Goal: Task Accomplishment & Management: Use online tool/utility

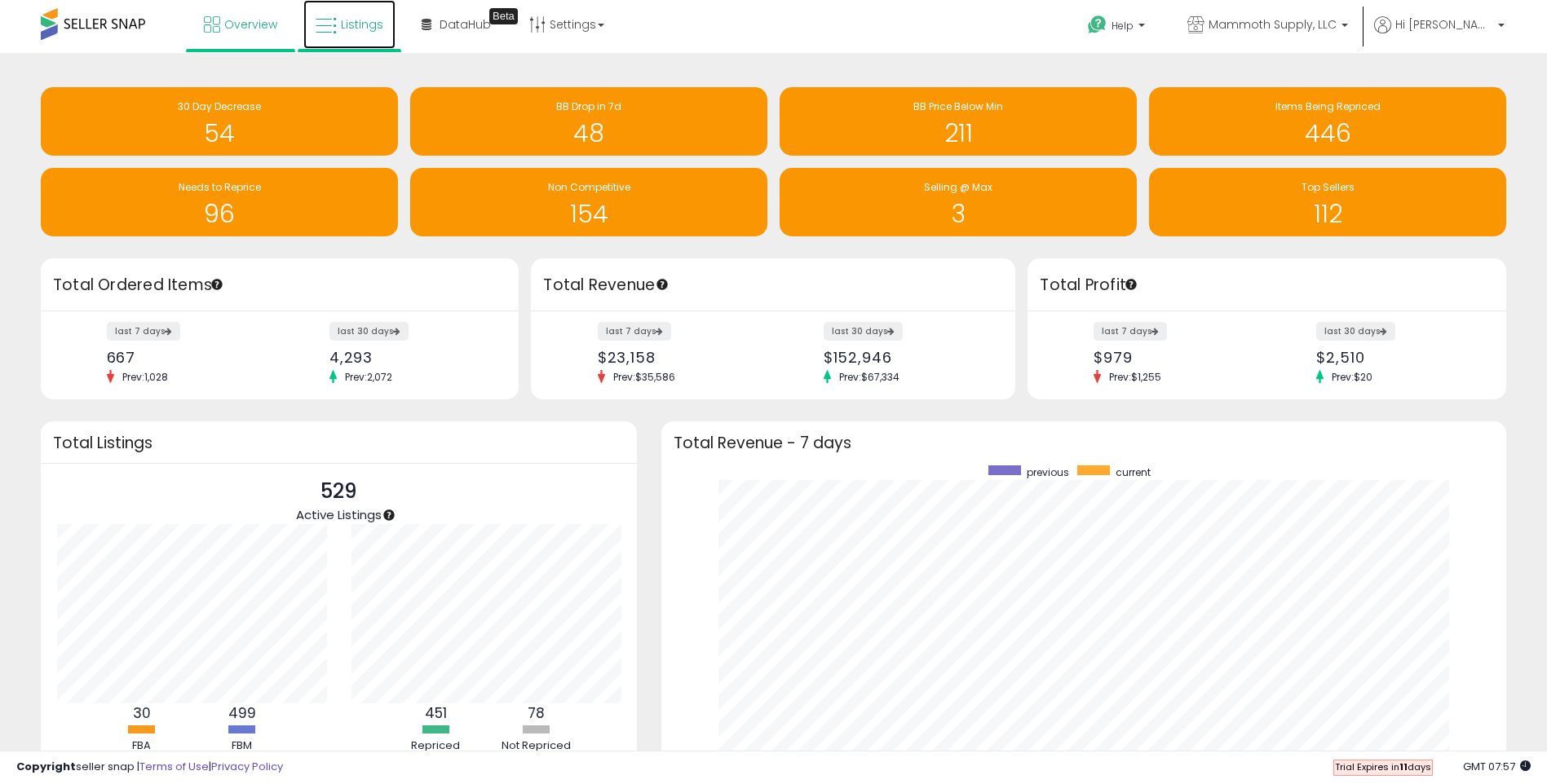
click at [356, 36] on link "Listings" at bounding box center [349, 24] width 93 height 49
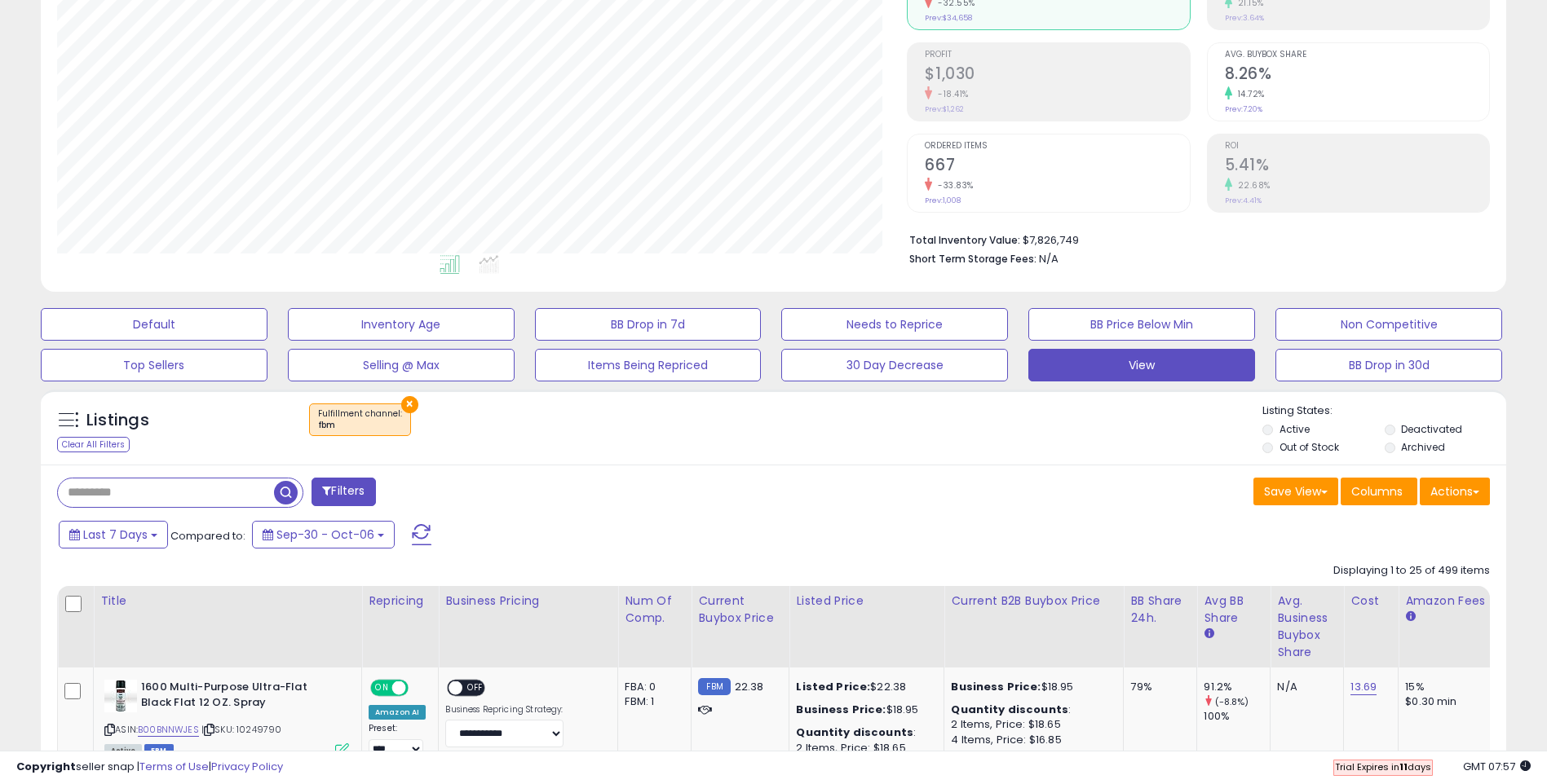
scroll to position [245, 0]
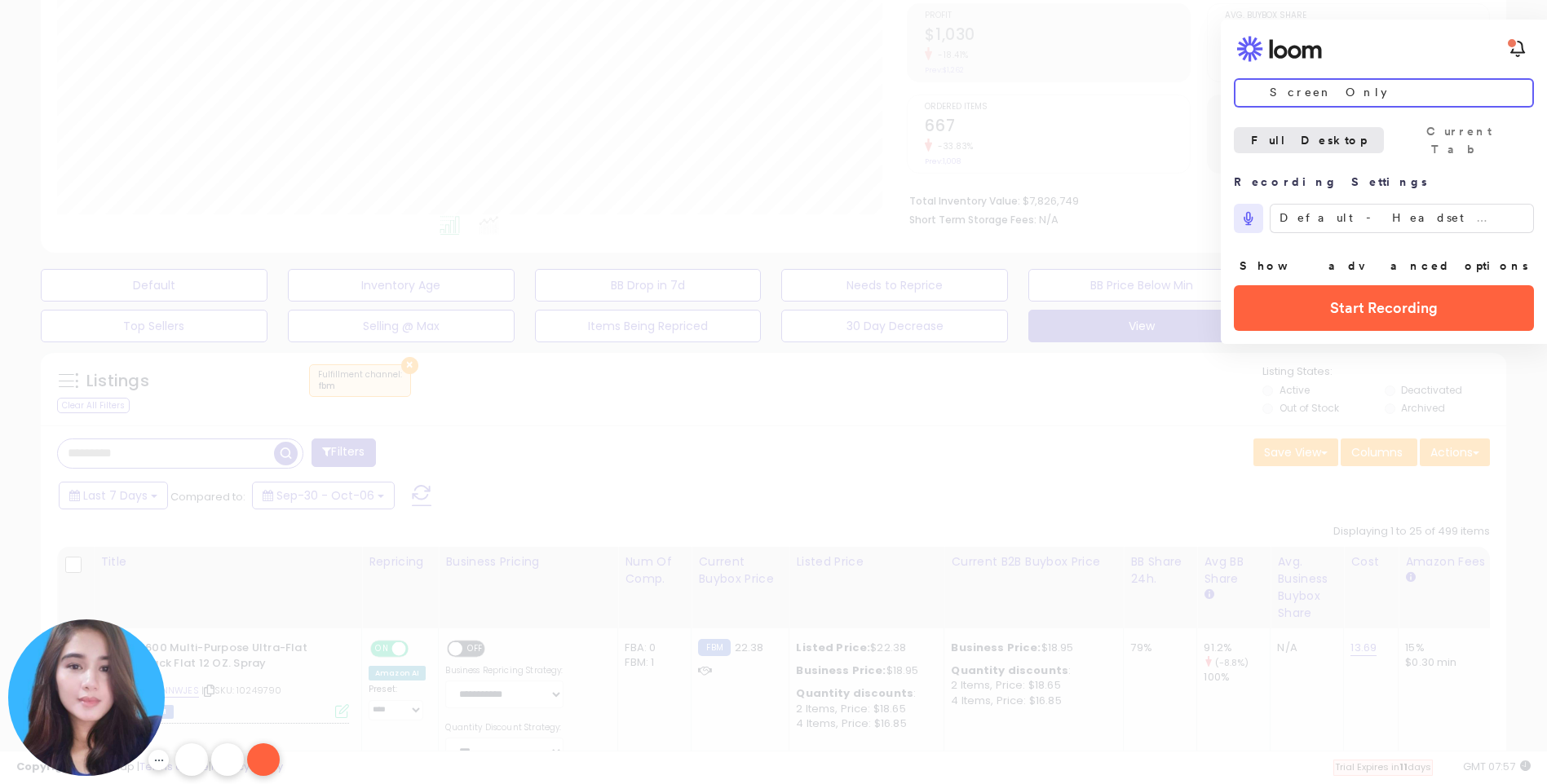
click at [1344, 93] on span "Screen Only" at bounding box center [1377, 93] width 268 height 28
click at [1274, 269] on div "Show advanced options" at bounding box center [1383, 265] width 300 height 26
click at [1447, 145] on button "Current Tab" at bounding box center [1458, 140] width 150 height 26
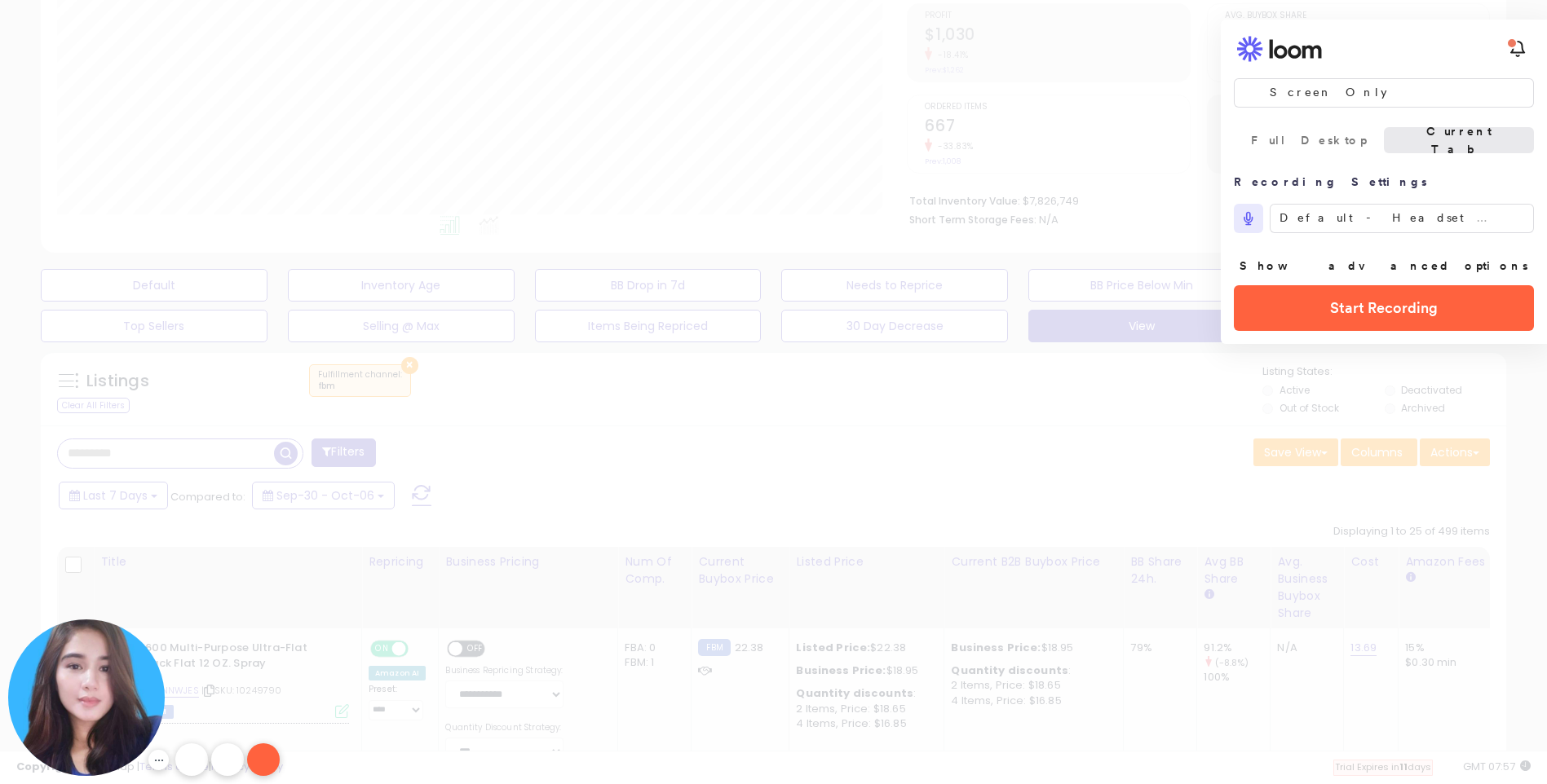
click at [1467, 147] on button "Current Tab" at bounding box center [1458, 140] width 150 height 26
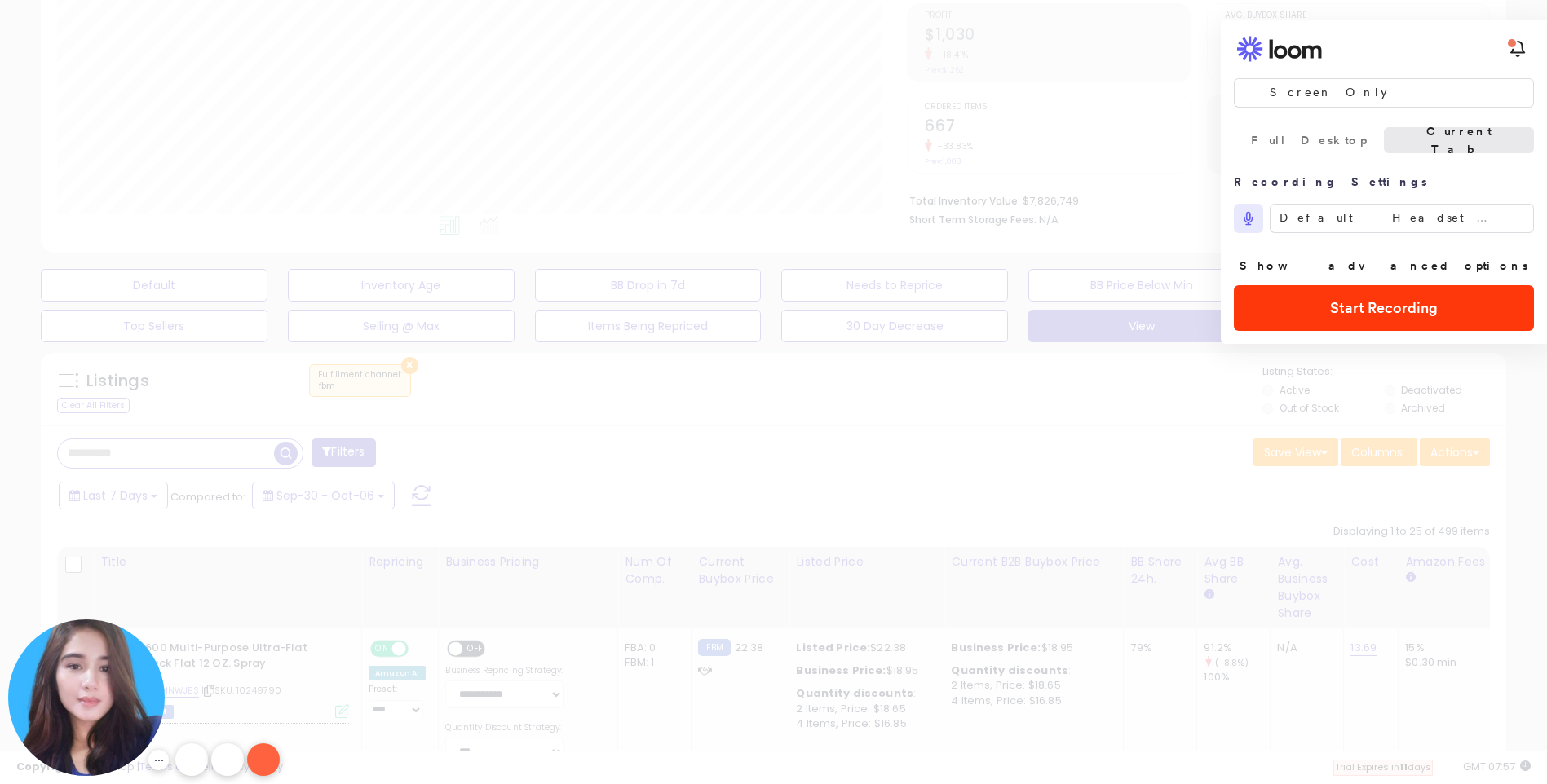
click at [1365, 311] on span "Start Recording" at bounding box center [1383, 307] width 107 height 19
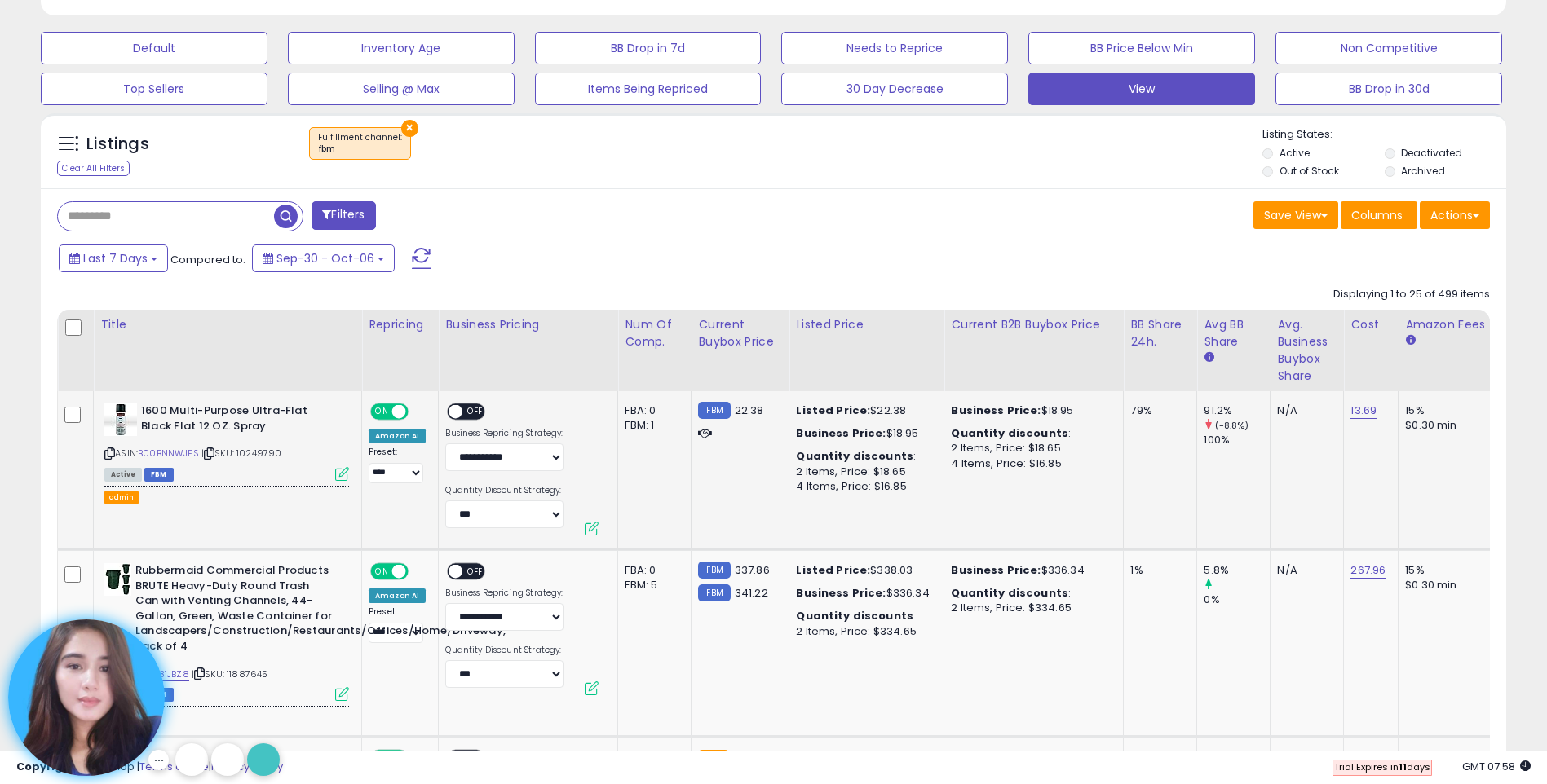
scroll to position [489, 0]
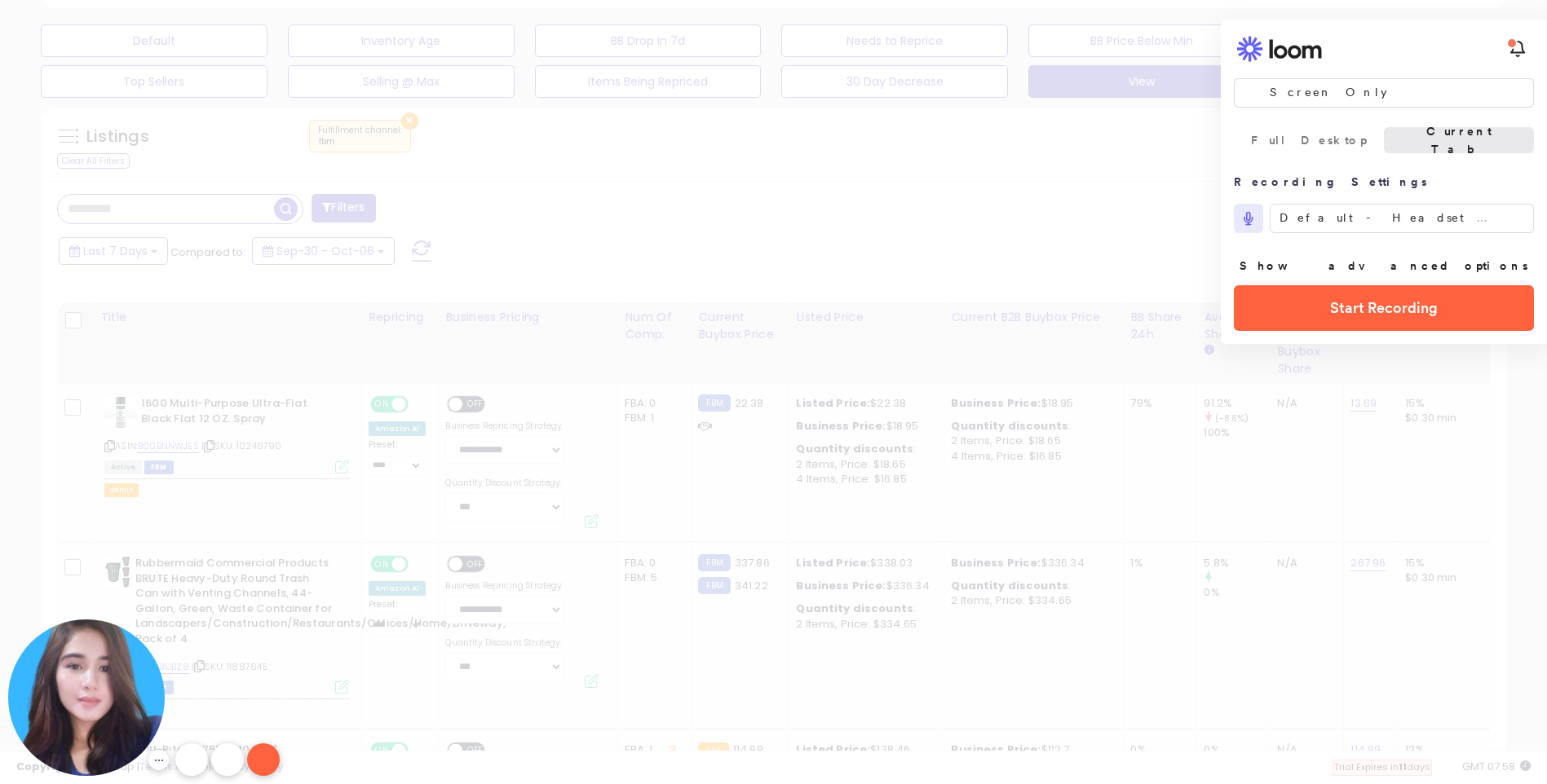
click at [1419, 136] on button "Current Tab" at bounding box center [1458, 140] width 150 height 26
click at [1330, 94] on span "Screen Only" at bounding box center [1377, 93] width 268 height 28
click at [1397, 267] on button "Show advanced options" at bounding box center [1383, 265] width 295 height 26
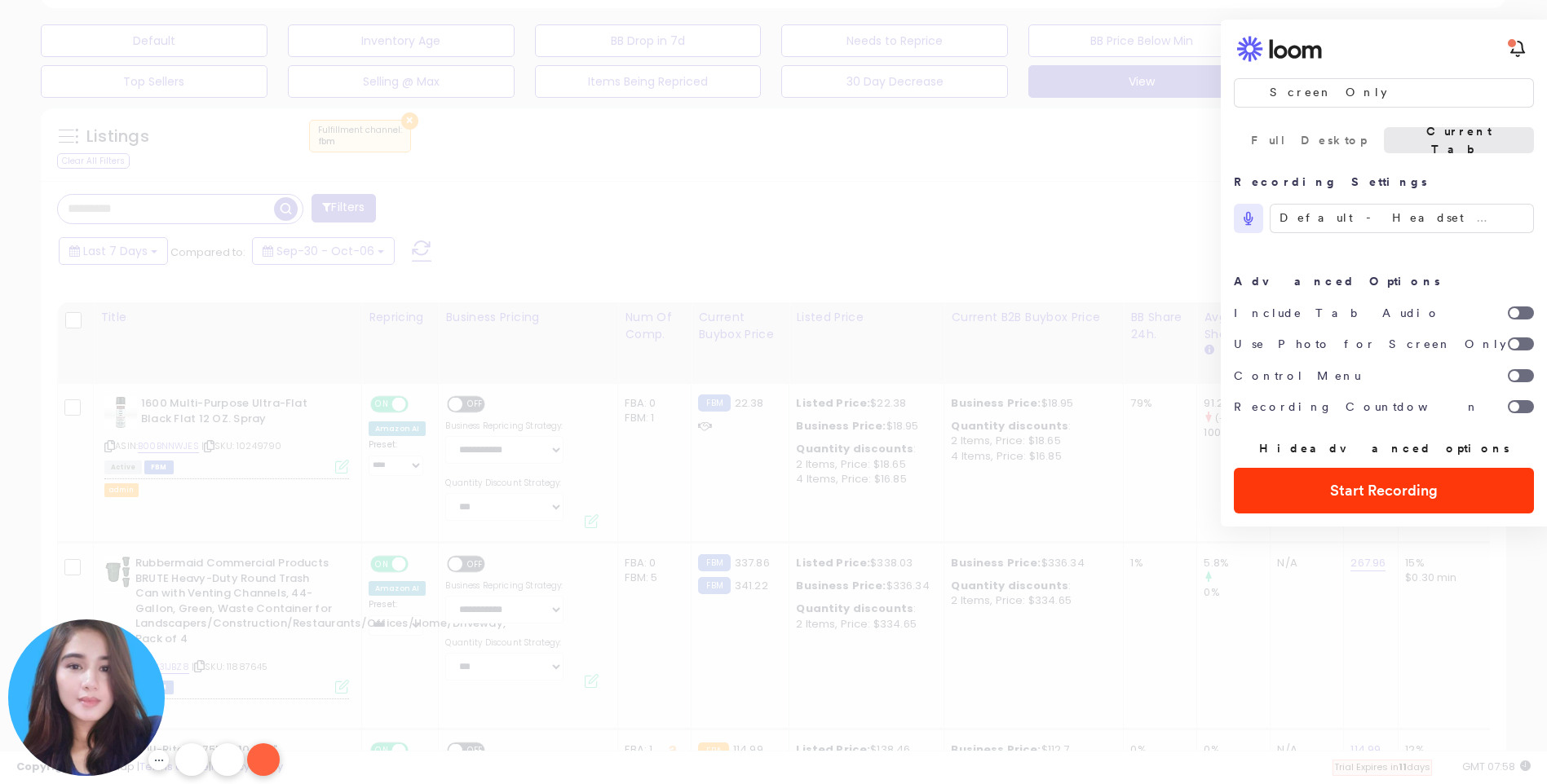
click at [1359, 501] on span "Start Recording" at bounding box center [1383, 491] width 107 height 21
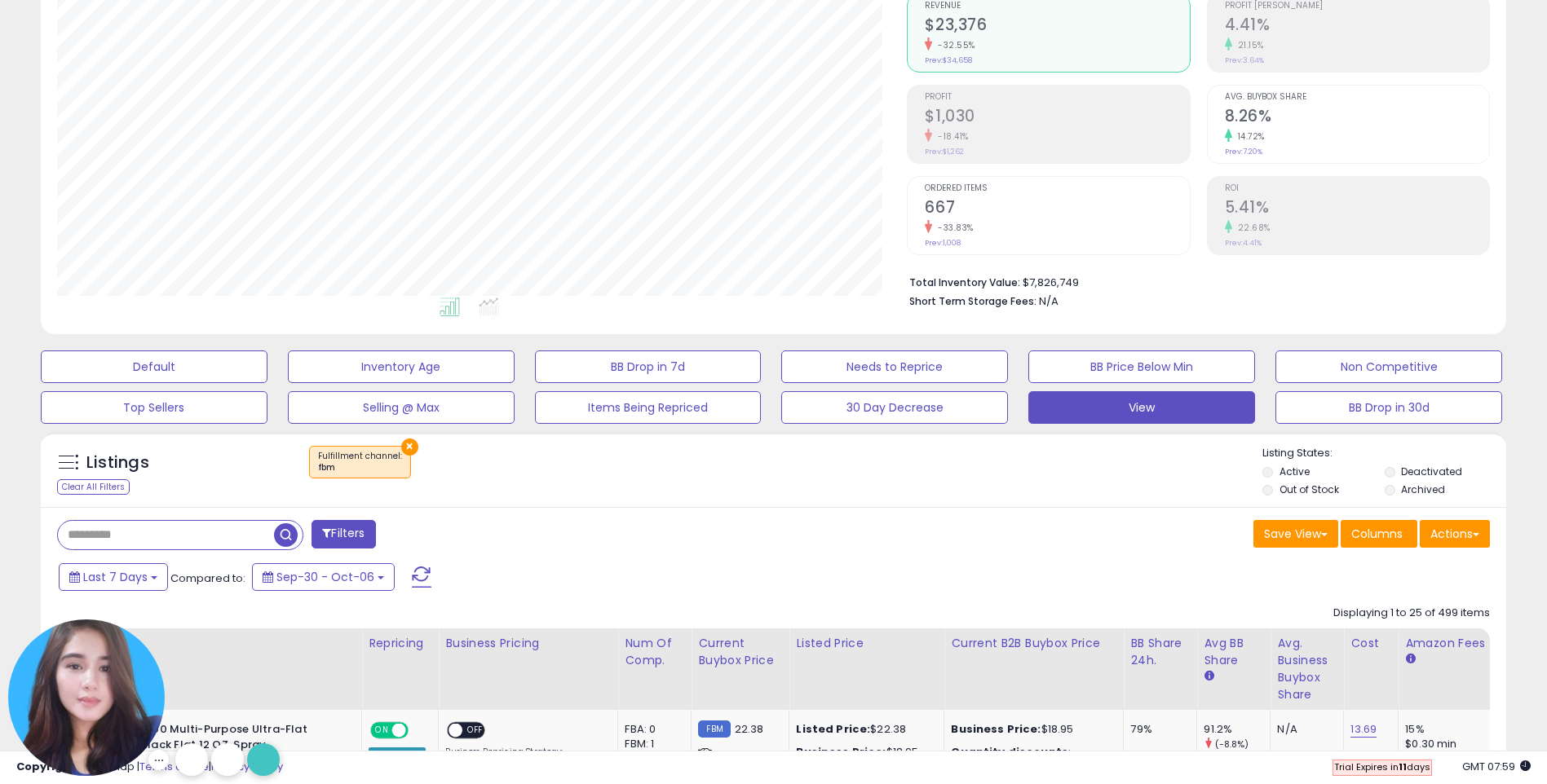
scroll to position [0, 0]
